Goal: Find specific page/section: Find specific page/section

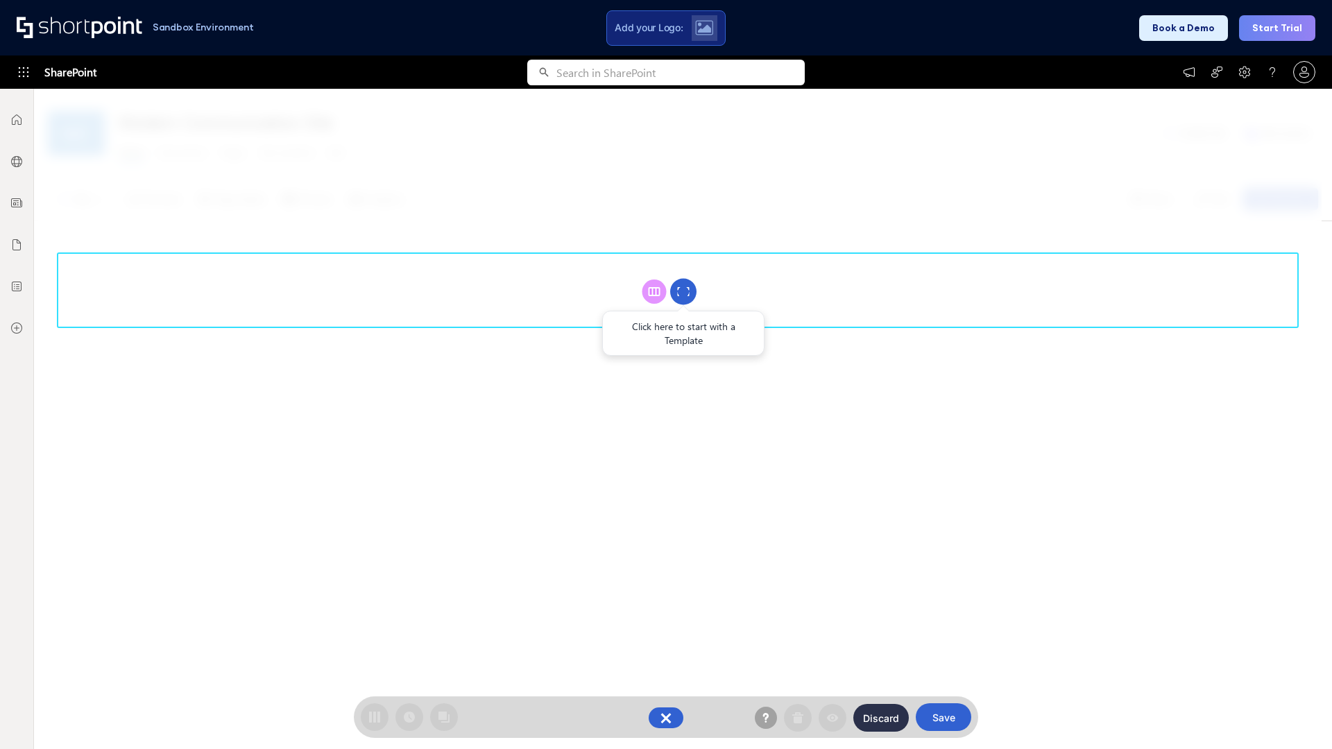
click at [683, 291] on circle at bounding box center [683, 292] width 26 height 26
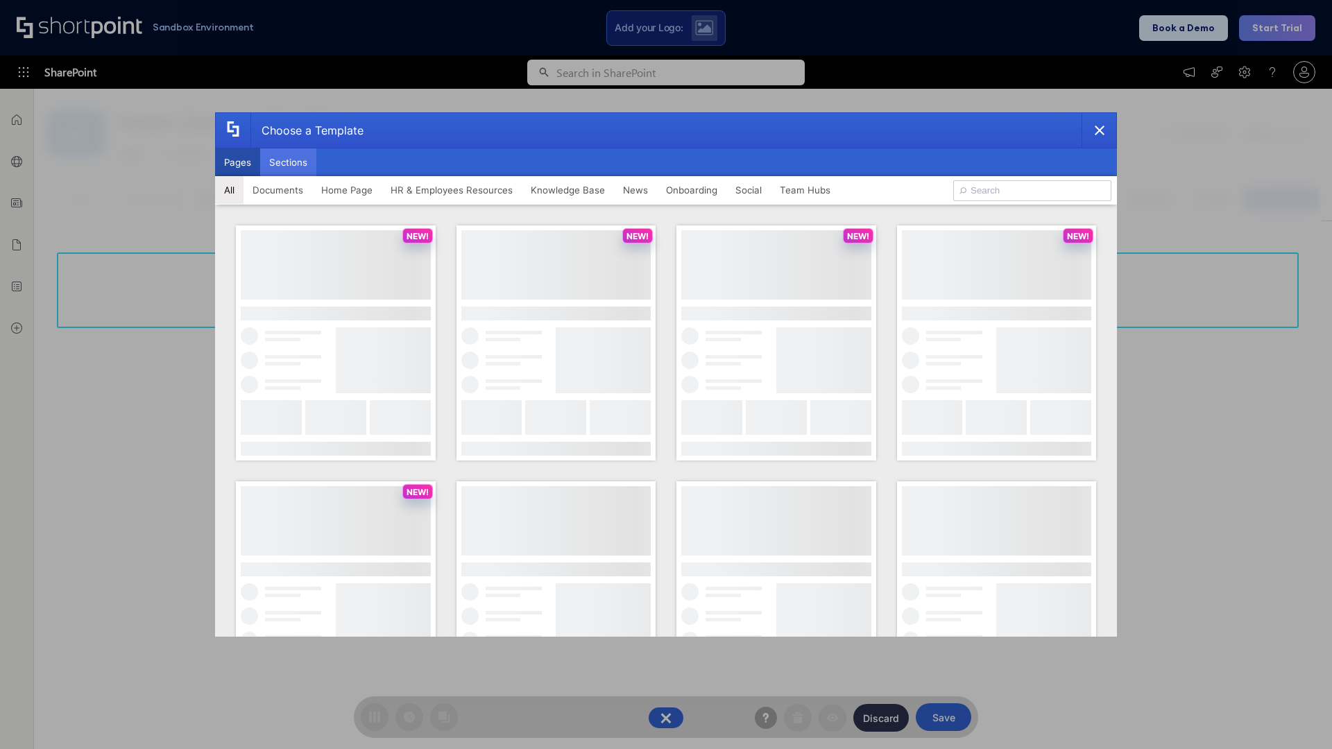
click at [288, 162] on button "Sections" at bounding box center [288, 162] width 56 height 28
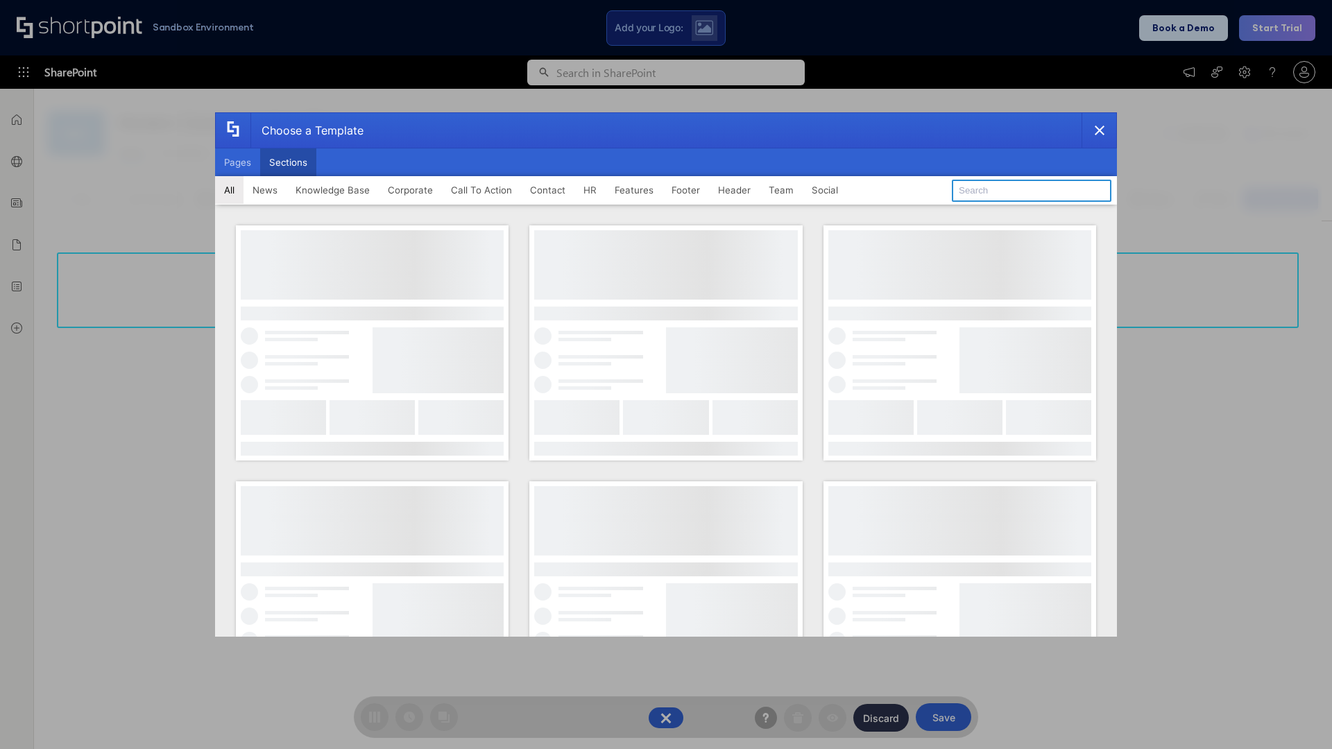
type input "Upcoming Vacations"
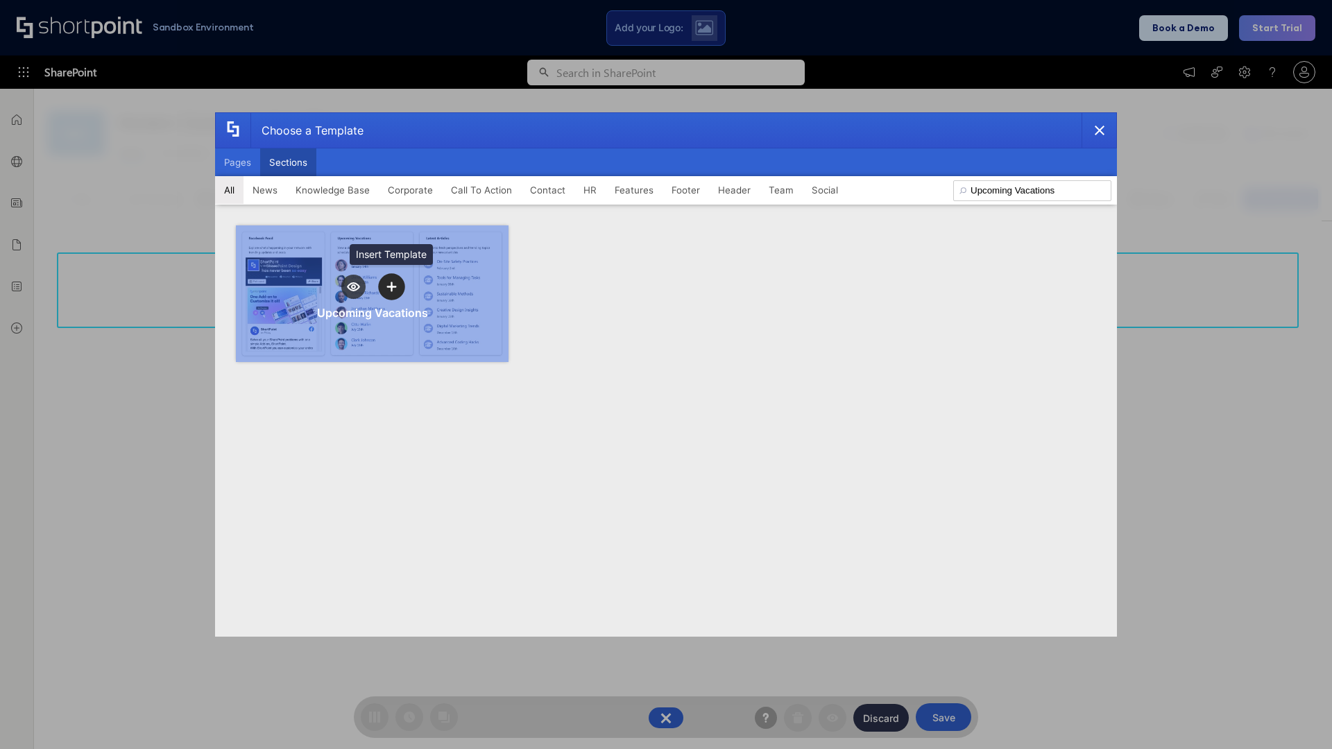
click at [391, 287] on icon "template selector" at bounding box center [391, 287] width 10 height 10
